Goal: Find specific page/section: Find specific page/section

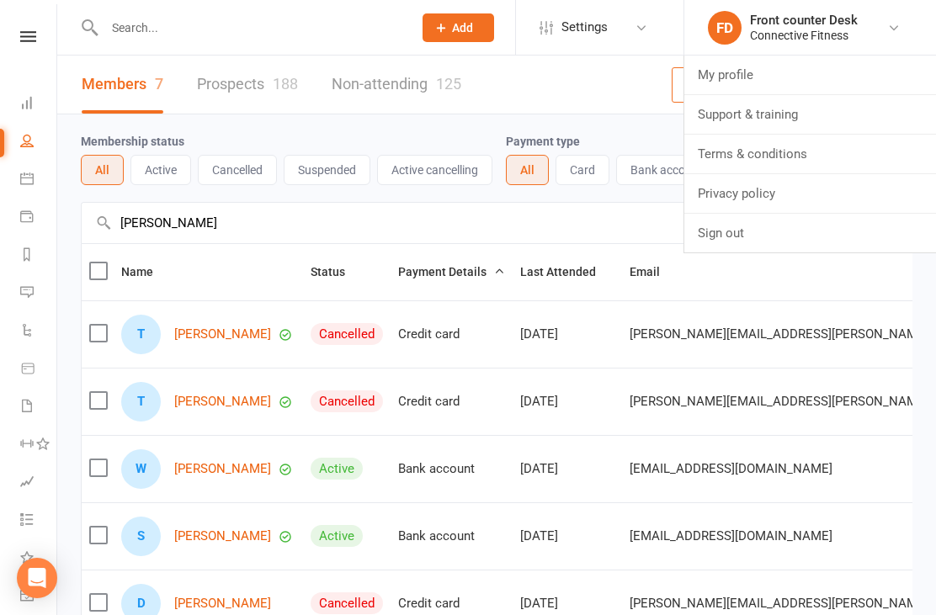
select select "100"
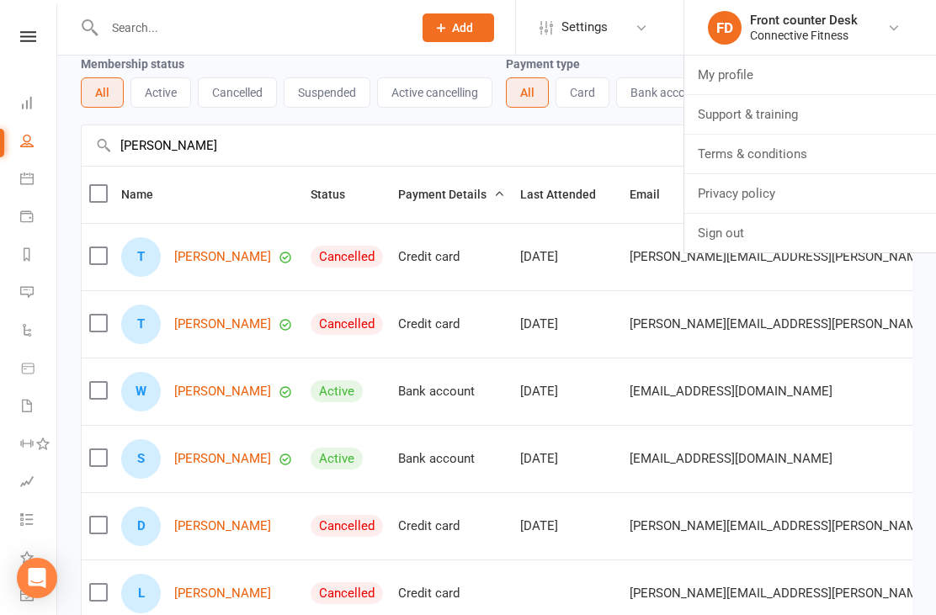
click at [51, 101] on link "Dashboard" at bounding box center [39, 105] width 38 height 38
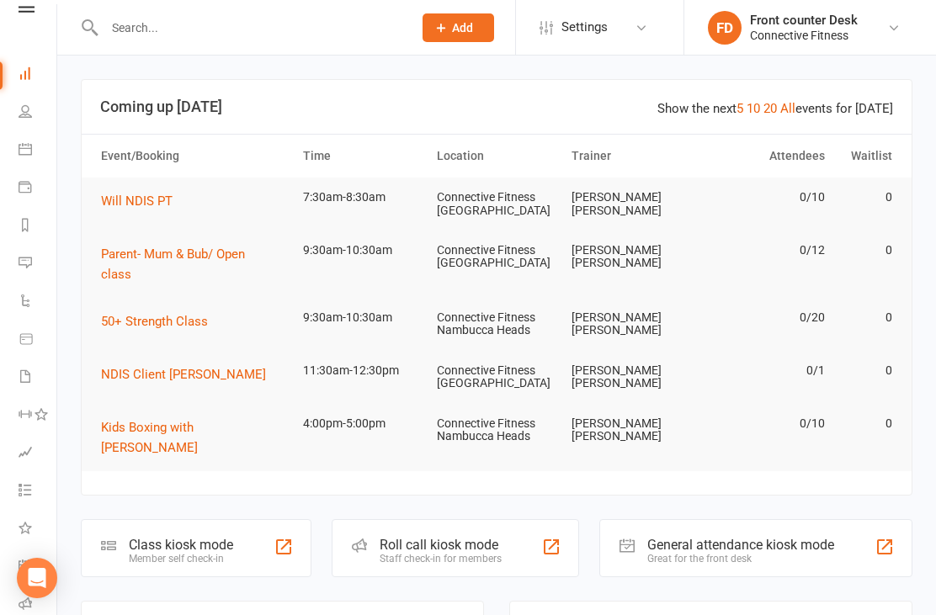
scroll to position [30, 2]
click at [31, 116] on icon at bounding box center [25, 110] width 13 height 13
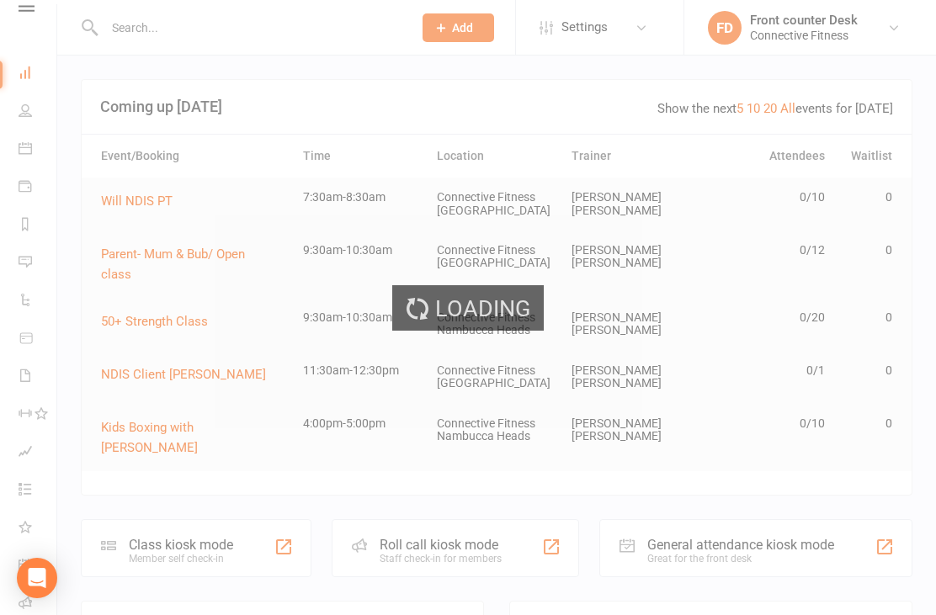
select select "100"
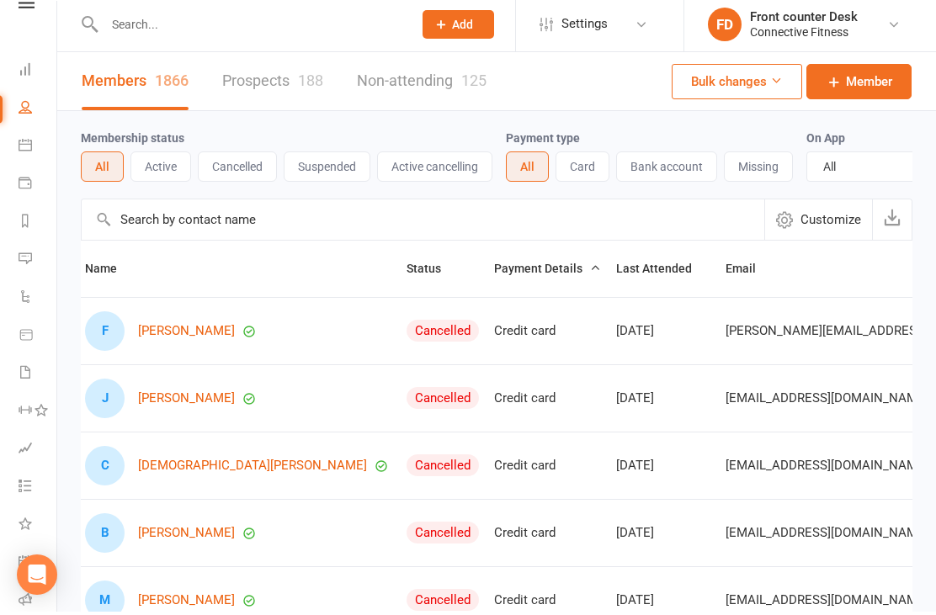
scroll to position [36, 0]
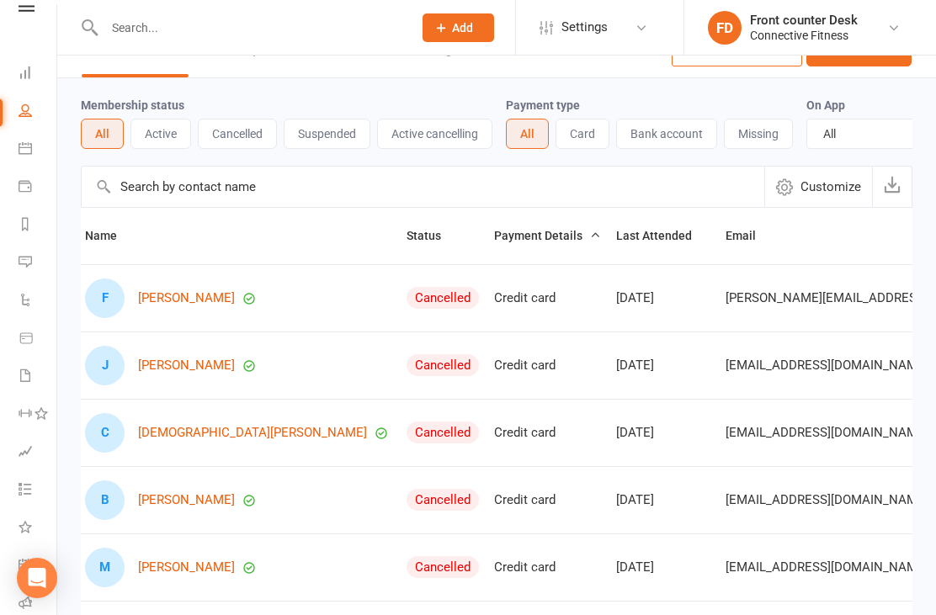
click at [27, 75] on icon at bounding box center [25, 72] width 13 height 13
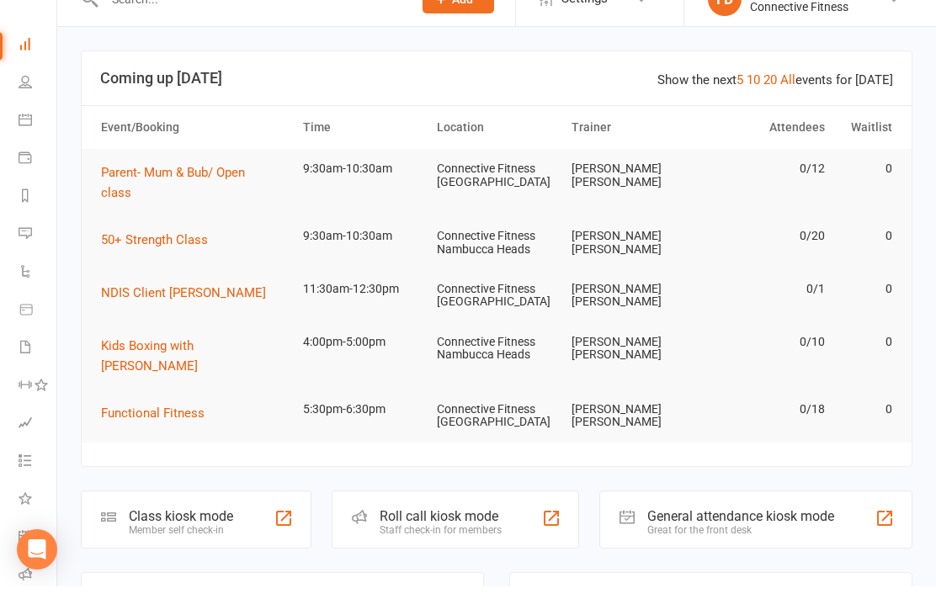
scroll to position [29, 0]
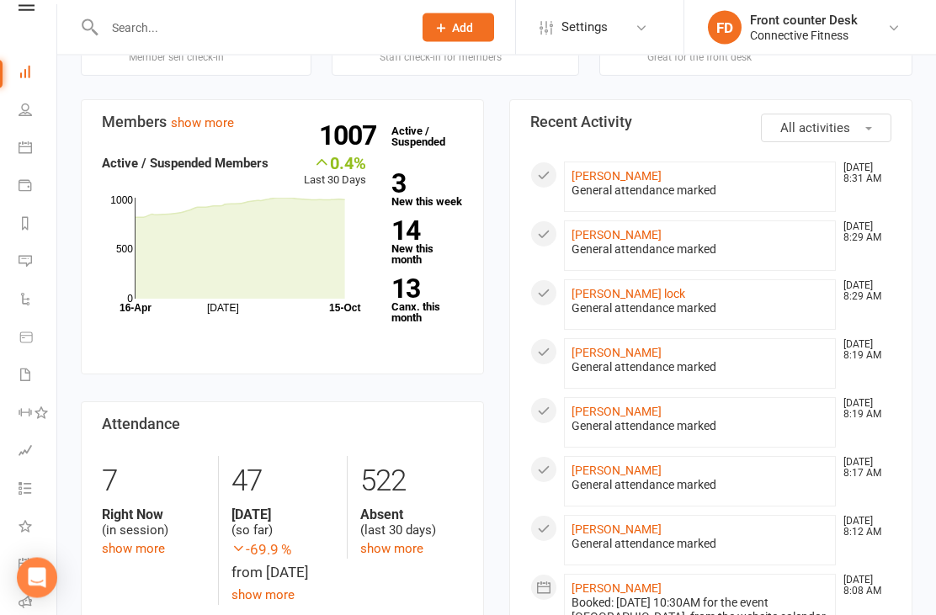
scroll to position [503, 0]
click at [625, 463] on link "[PERSON_NAME]" at bounding box center [617, 469] width 90 height 13
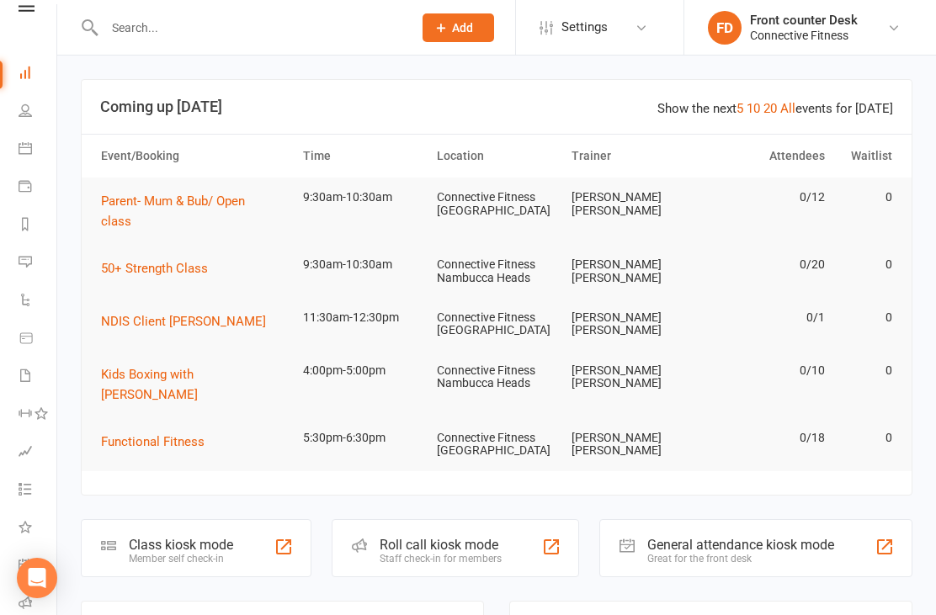
click at [20, 75] on icon at bounding box center [25, 72] width 13 height 13
click at [22, 106] on icon at bounding box center [25, 110] width 13 height 13
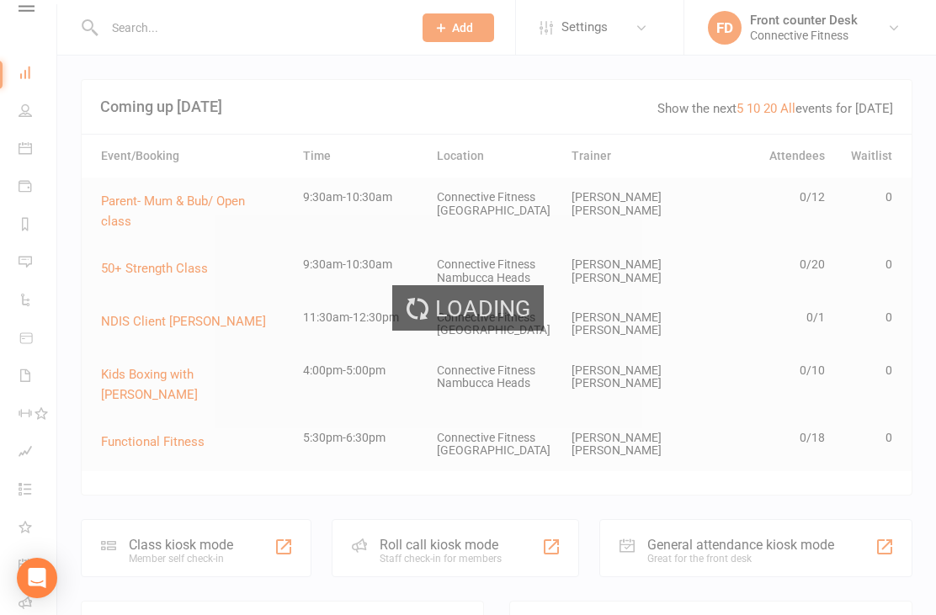
select select "100"
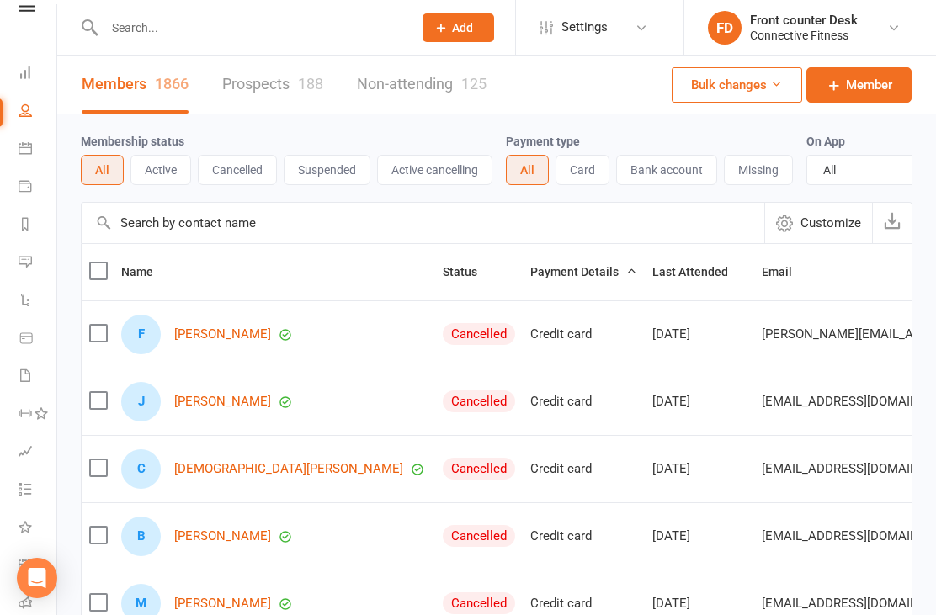
click at [104, 32] on input "text" at bounding box center [249, 28] width 301 height 24
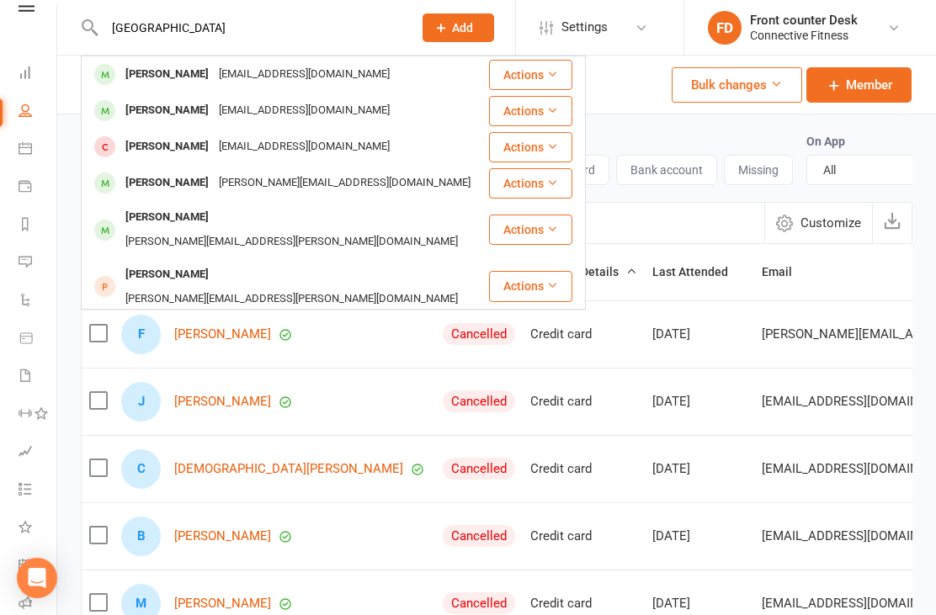
type input "[GEOGRAPHIC_DATA]"
click at [294, 117] on div "[EMAIL_ADDRESS][DOMAIN_NAME]" at bounding box center [304, 110] width 181 height 24
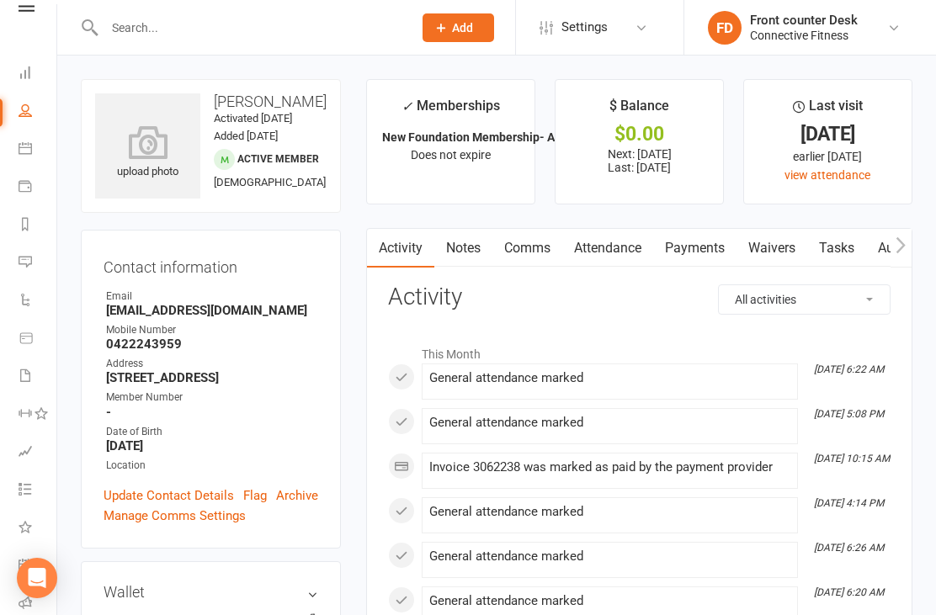
click at [25, 76] on icon at bounding box center [25, 72] width 13 height 13
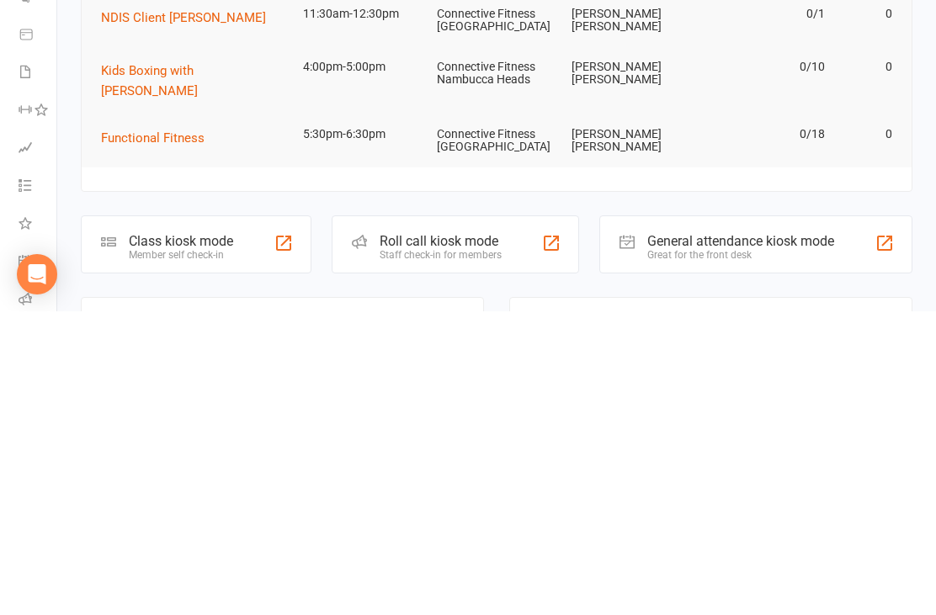
scroll to position [454, 0]
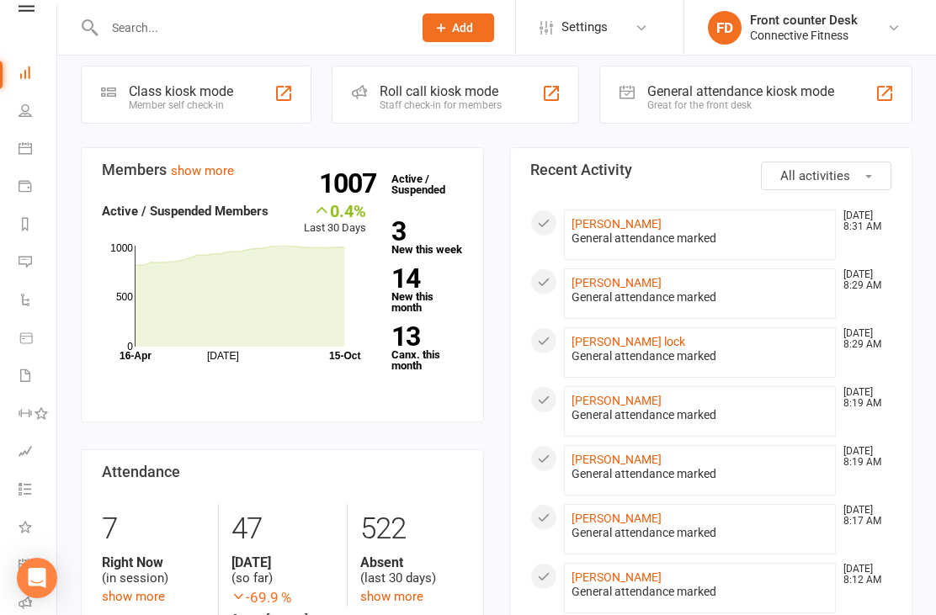
click at [125, 364] on section "Members show more 0.4% Last 30 Days Active / Suspended Members [DATE] Month [DA…" at bounding box center [282, 285] width 403 height 276
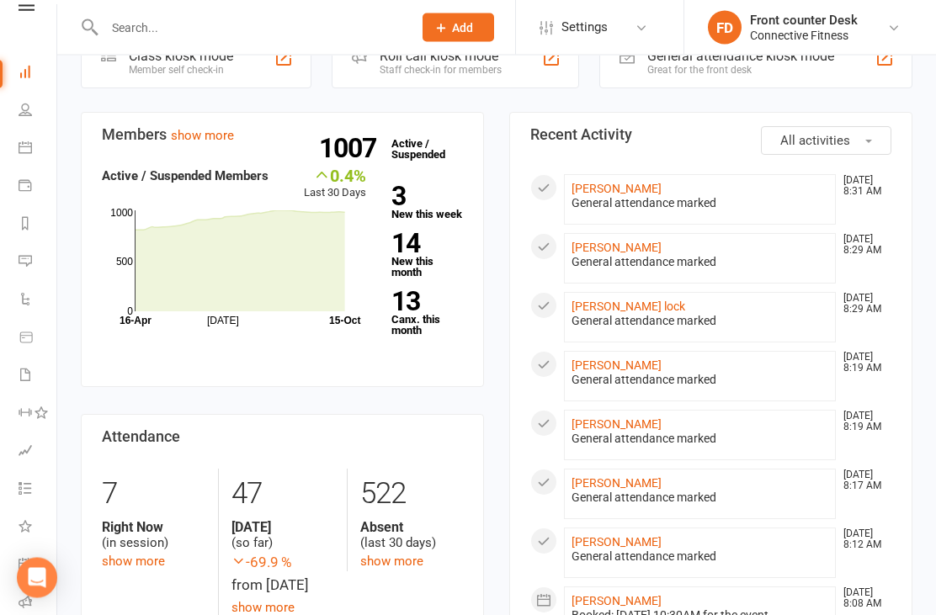
click at [154, 415] on section "Attendance 7 Right Now (in session) show more 47 [DATE] (so far) -69.9 % from […" at bounding box center [282, 535] width 403 height 241
